Goal: Communication & Community: Connect with others

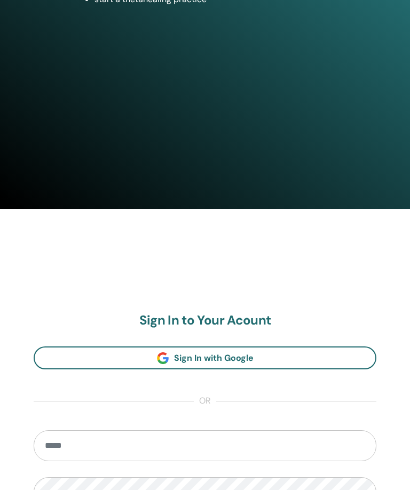
scroll to position [432, 0]
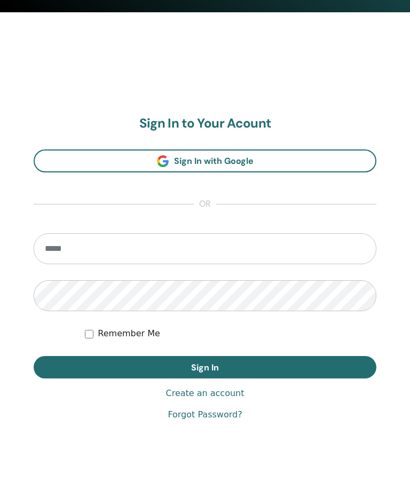
click at [120, 251] on input "email" at bounding box center [205, 249] width 343 height 31
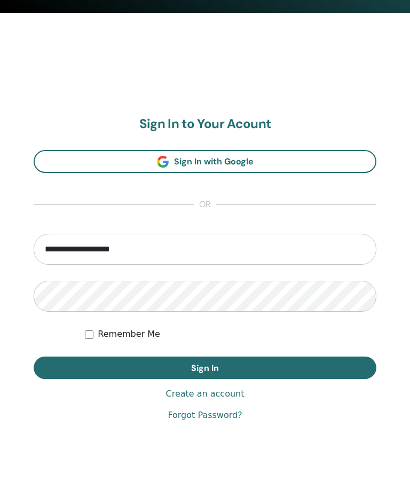
type input "**********"
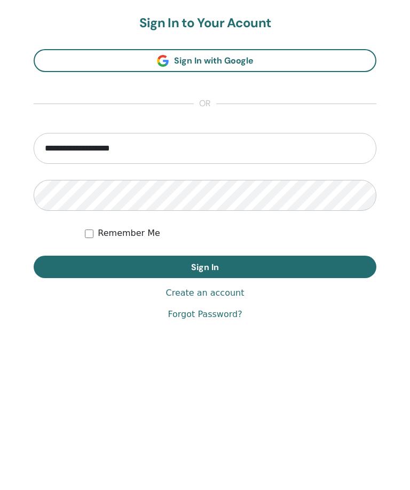
click at [262, 357] on button "Sign In" at bounding box center [205, 368] width 343 height 22
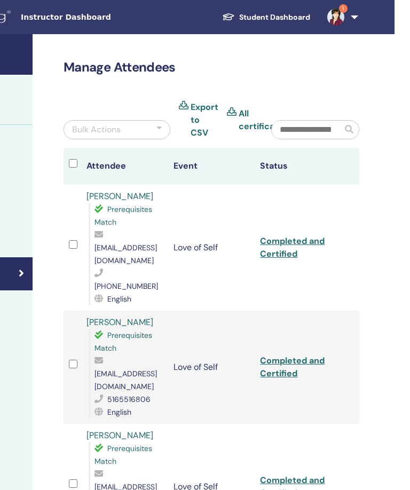
scroll to position [0, 231]
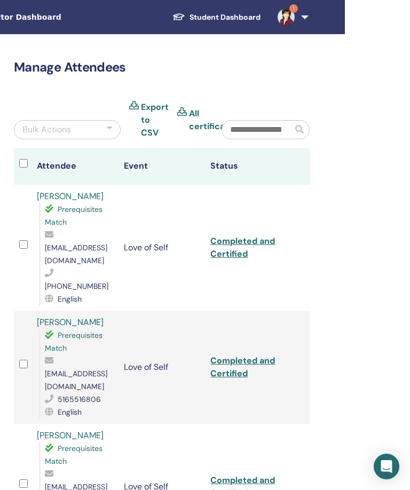
click at [302, 17] on link "1" at bounding box center [291, 17] width 44 height 34
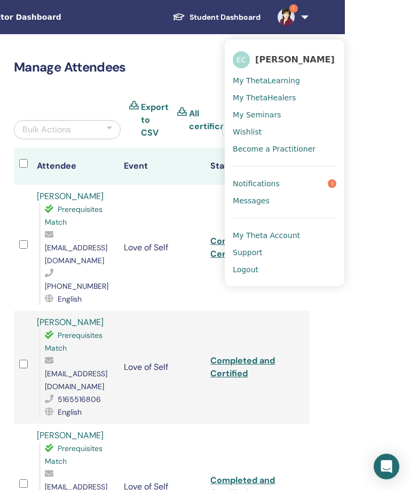
click at [293, 183] on link "Notifications 1" at bounding box center [285, 183] width 104 height 17
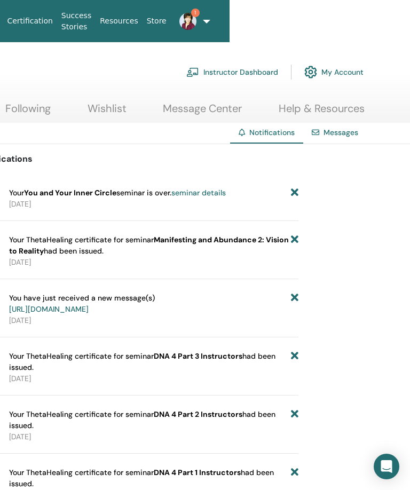
scroll to position [0, 182]
click at [297, 188] on icon at bounding box center [294, 192] width 7 height 11
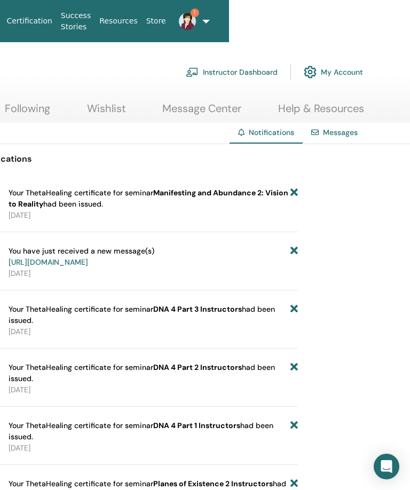
click at [197, 16] on link "1" at bounding box center [183, 21] width 27 height 34
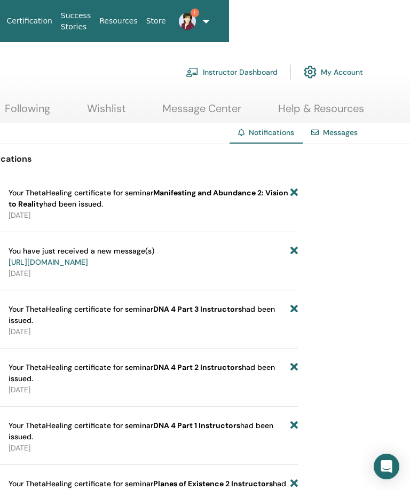
click at [198, 19] on span "1" at bounding box center [188, 21] width 26 height 9
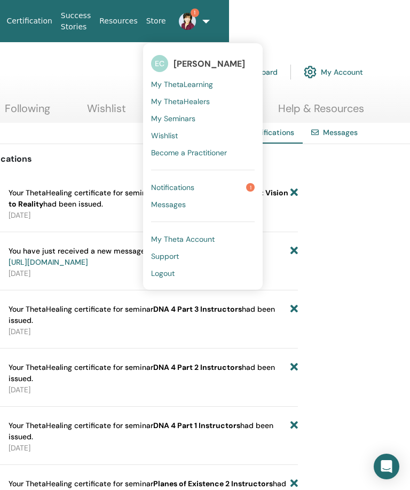
click at [216, 185] on link "Notifications 1" at bounding box center [203, 187] width 104 height 17
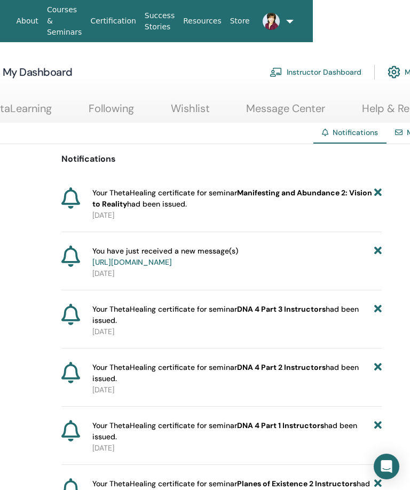
scroll to position [0, 101]
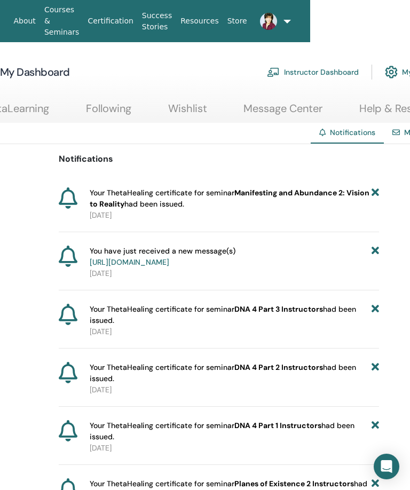
click at [275, 23] on img at bounding box center [268, 21] width 17 height 17
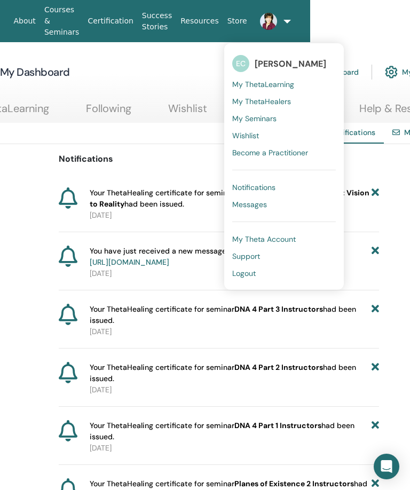
click at [261, 200] on span "Messages" at bounding box center [249, 205] width 35 height 10
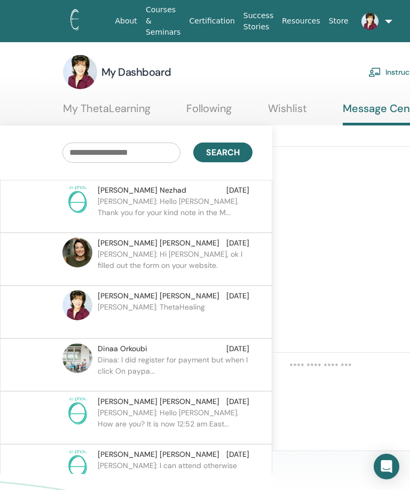
click at [363, 26] on img at bounding box center [369, 21] width 17 height 17
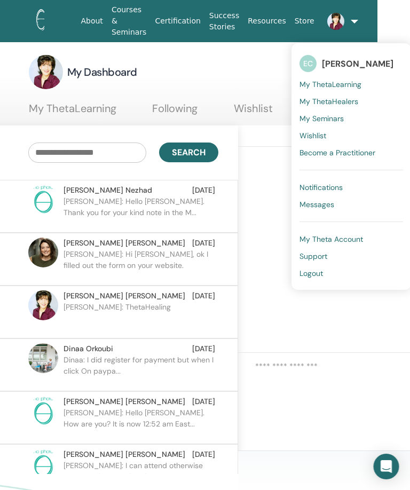
scroll to position [0, 38]
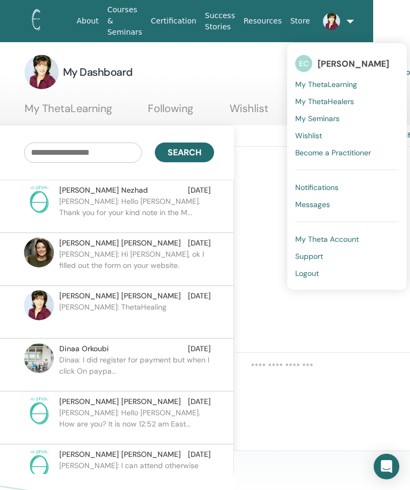
click at [319, 278] on link "Logout" at bounding box center [347, 273] width 104 height 17
